Goal: Task Accomplishment & Management: Use online tool/utility

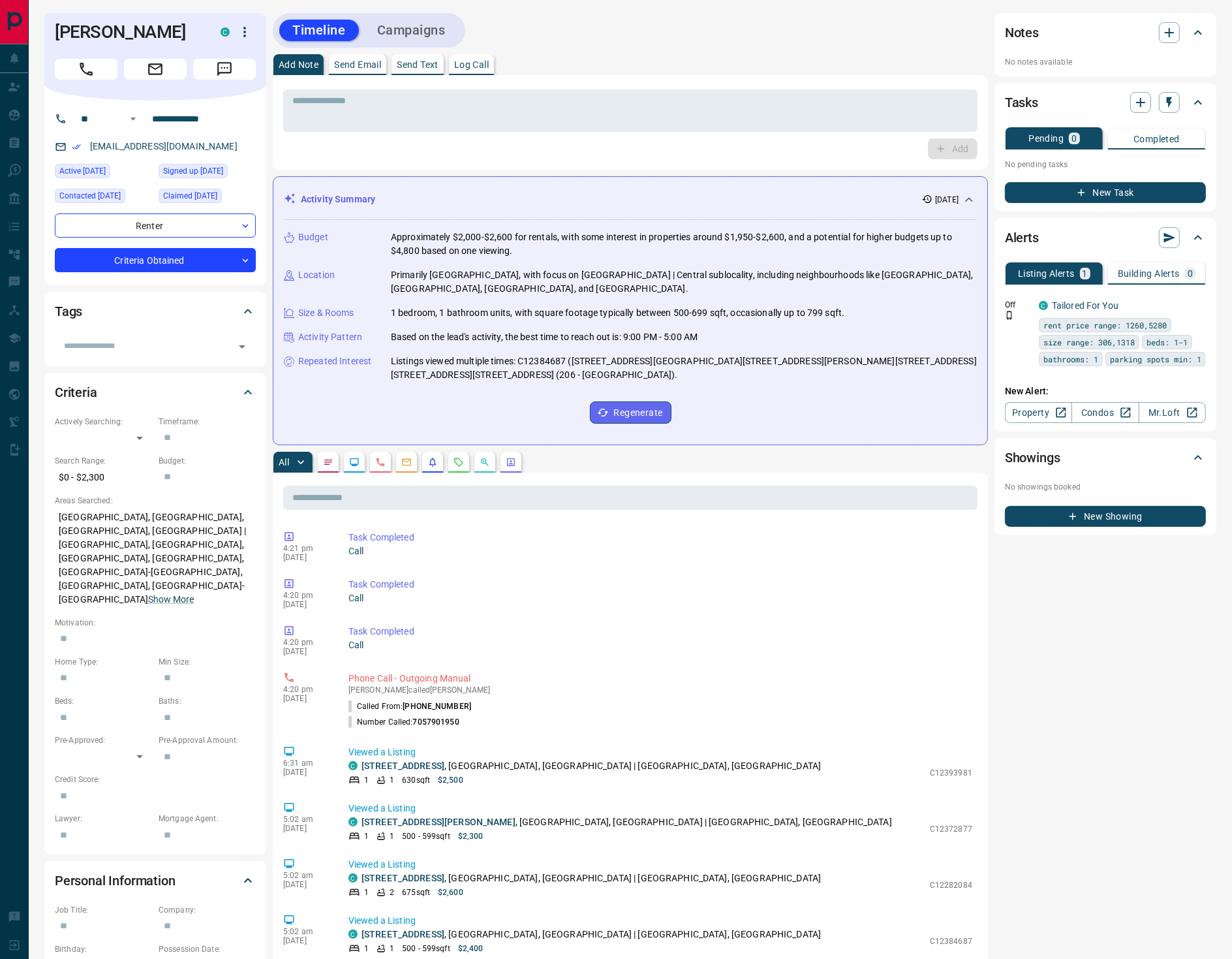
click at [463, 475] on body "**********" at bounding box center [616, 798] width 1232 height 1597
click at [458, 467] on icon "Requests" at bounding box center [458, 462] width 11 height 11
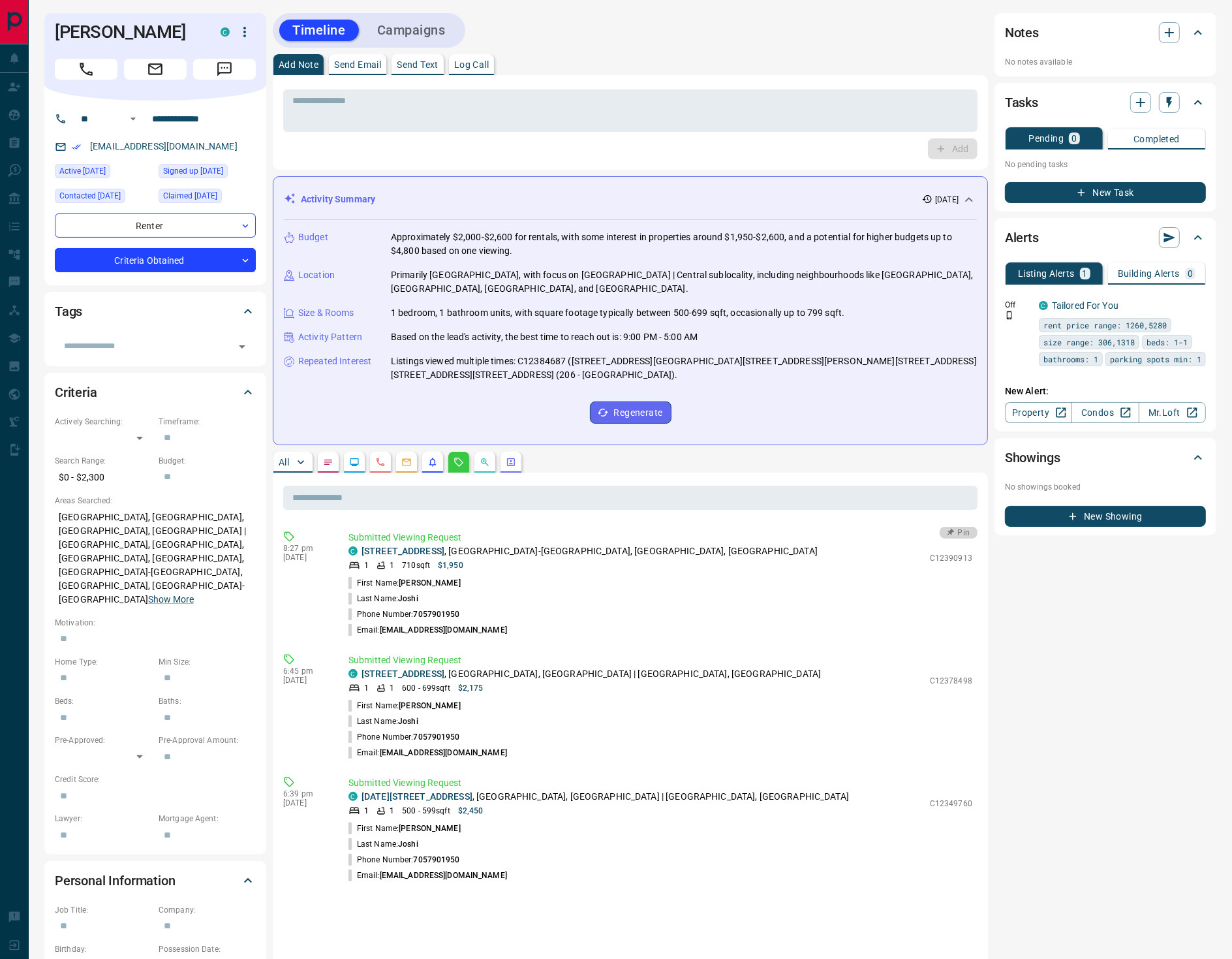
click at [963, 537] on button "Pin" at bounding box center [959, 533] width 38 height 12
click at [951, 539] on icon "button" at bounding box center [945, 532] width 13 height 13
click at [965, 539] on button "Pin" at bounding box center [959, 533] width 38 height 12
click at [951, 659] on icon "button" at bounding box center [950, 655] width 13 height 13
click at [949, 780] on icon "button" at bounding box center [950, 777] width 9 height 9
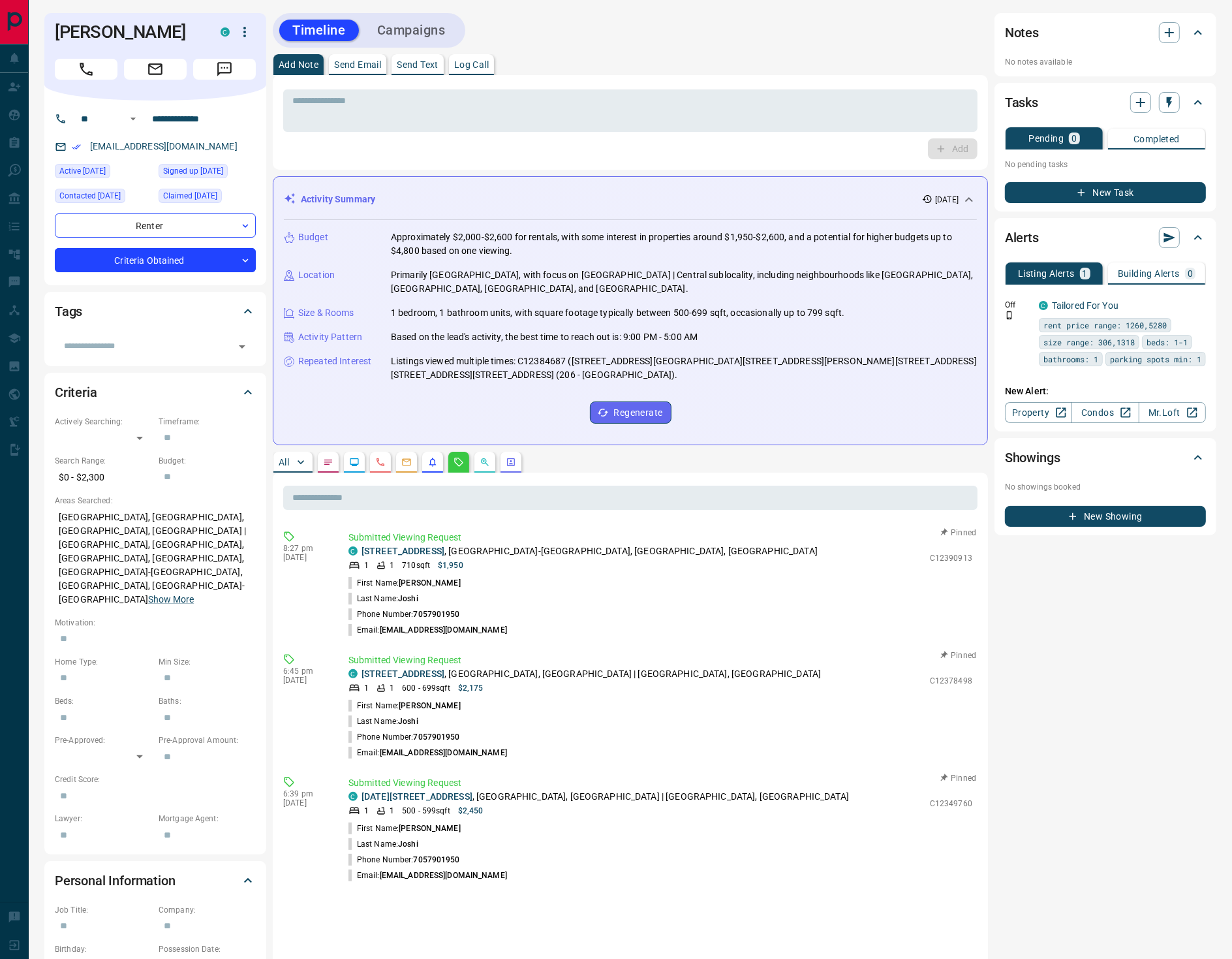
click at [477, 57] on button "Log Call" at bounding box center [471, 65] width 45 height 21
click at [941, 147] on button "Log Call" at bounding box center [952, 148] width 52 height 21
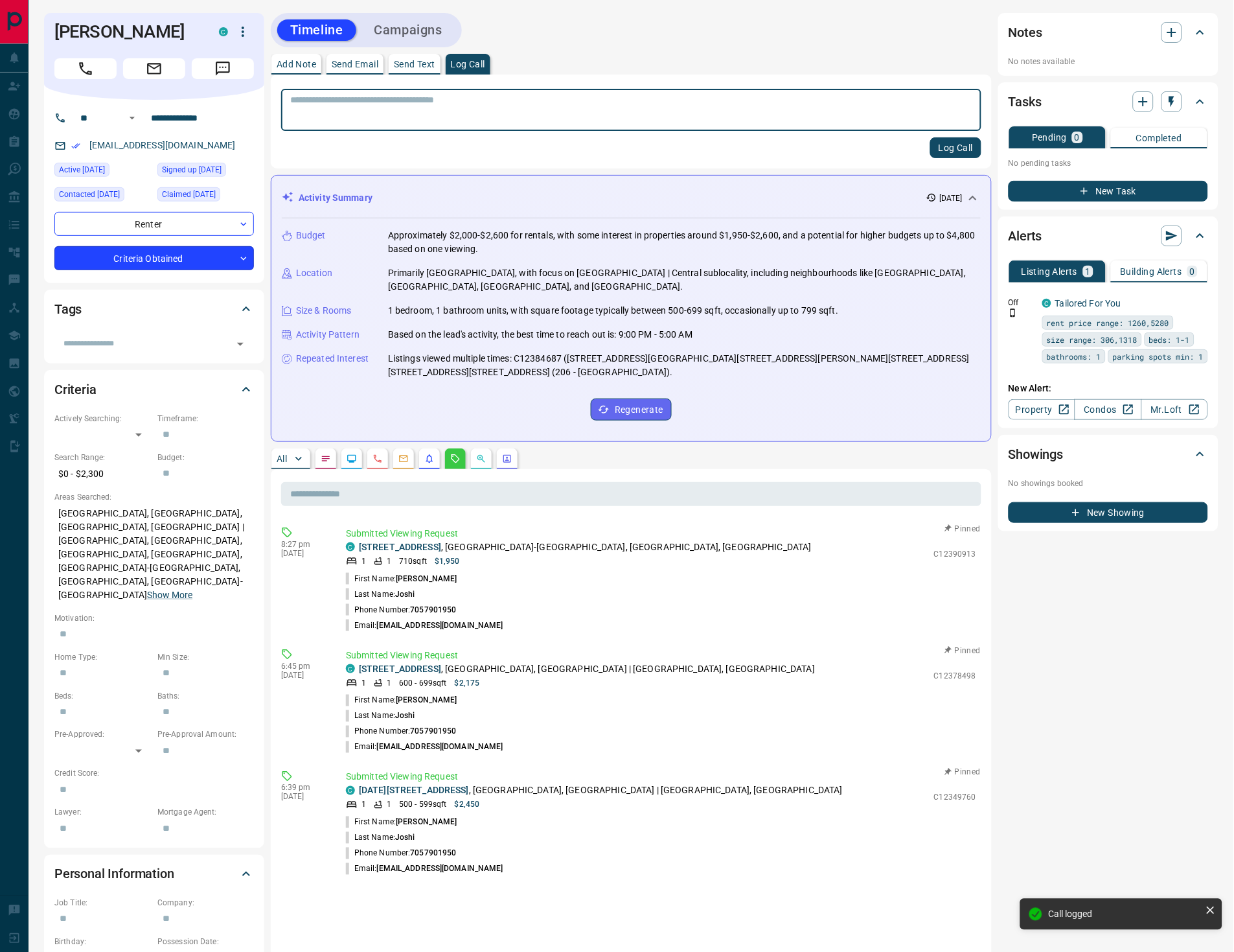
click at [123, 254] on body "**********" at bounding box center [617, 663] width 1234 height 1326
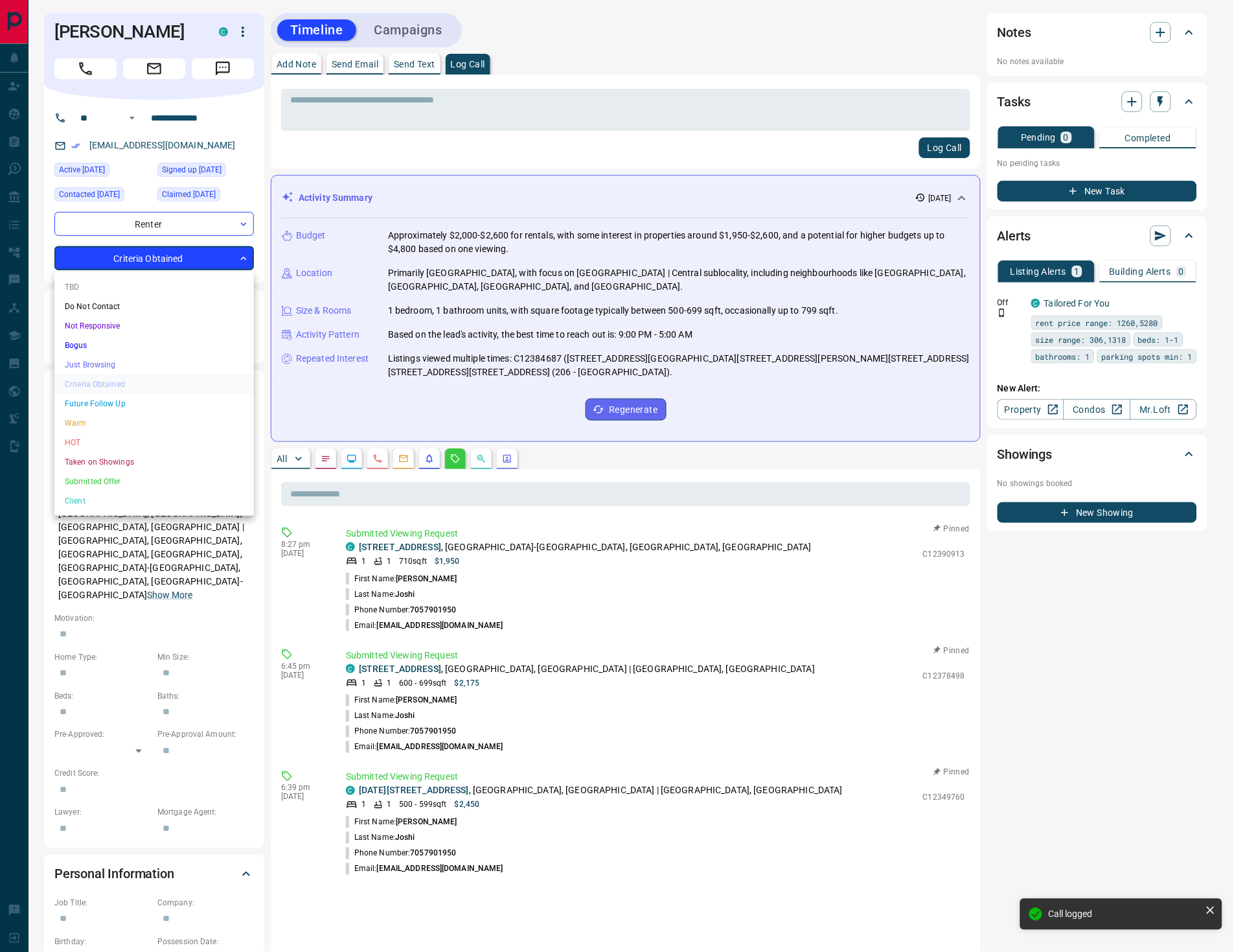
click at [129, 439] on li "HOT" at bounding box center [154, 443] width 199 height 20
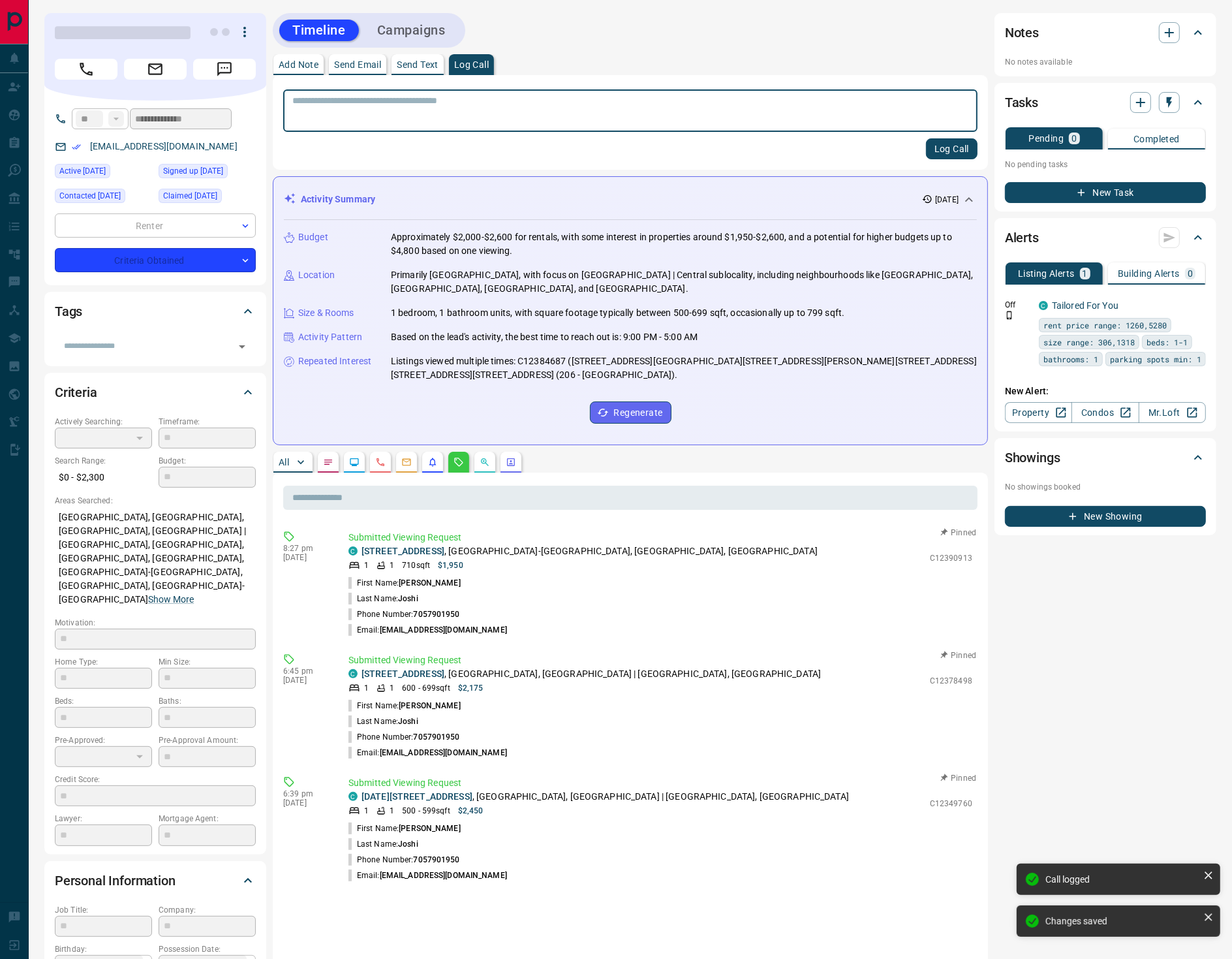
type input "*"
